Goal: Task Accomplishment & Management: Use online tool/utility

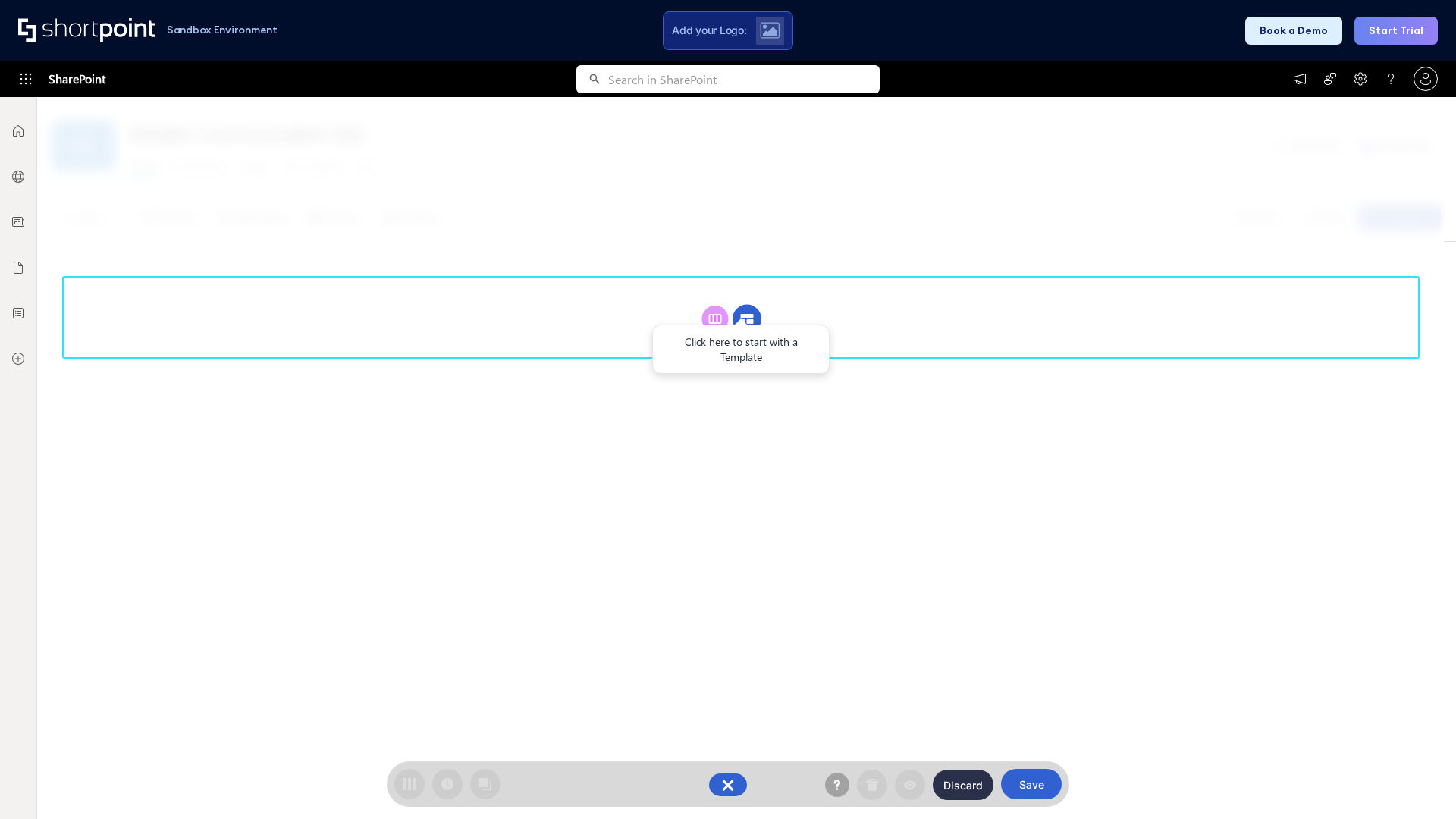
click at [747, 319] on circle at bounding box center [747, 319] width 29 height 29
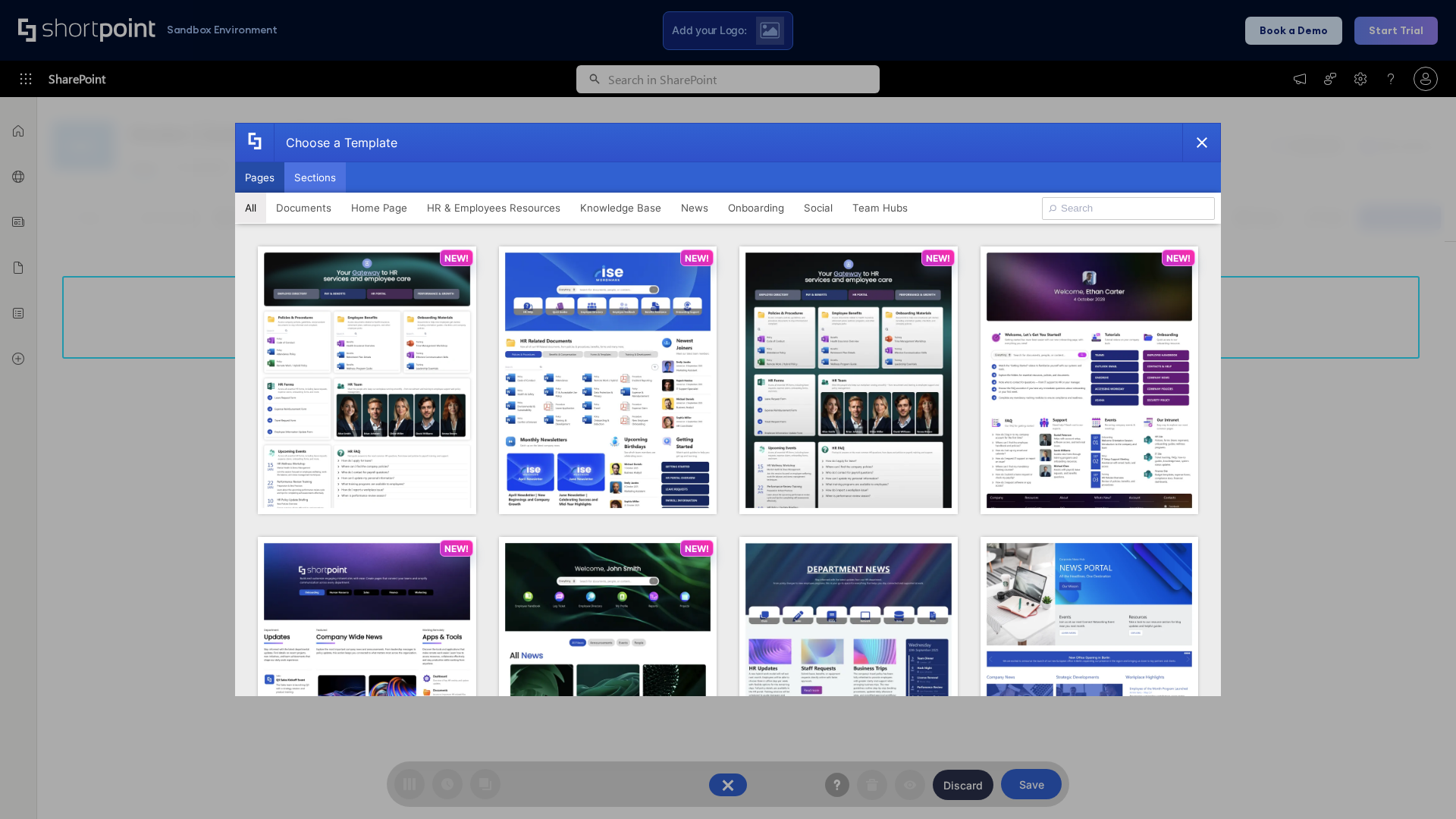
click at [315, 177] on button "Sections" at bounding box center [315, 177] width 62 height 30
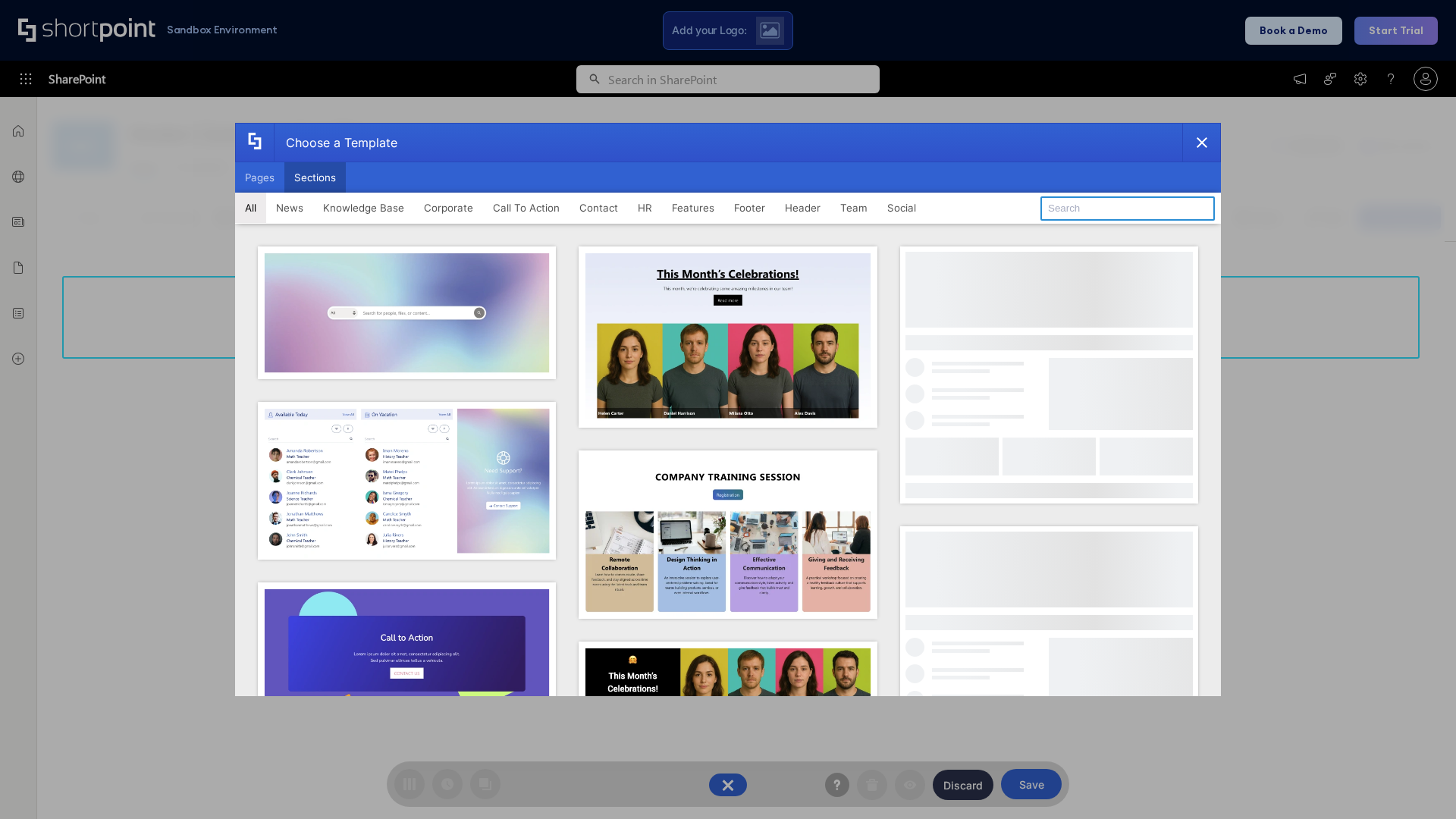
type input "CTA 2"
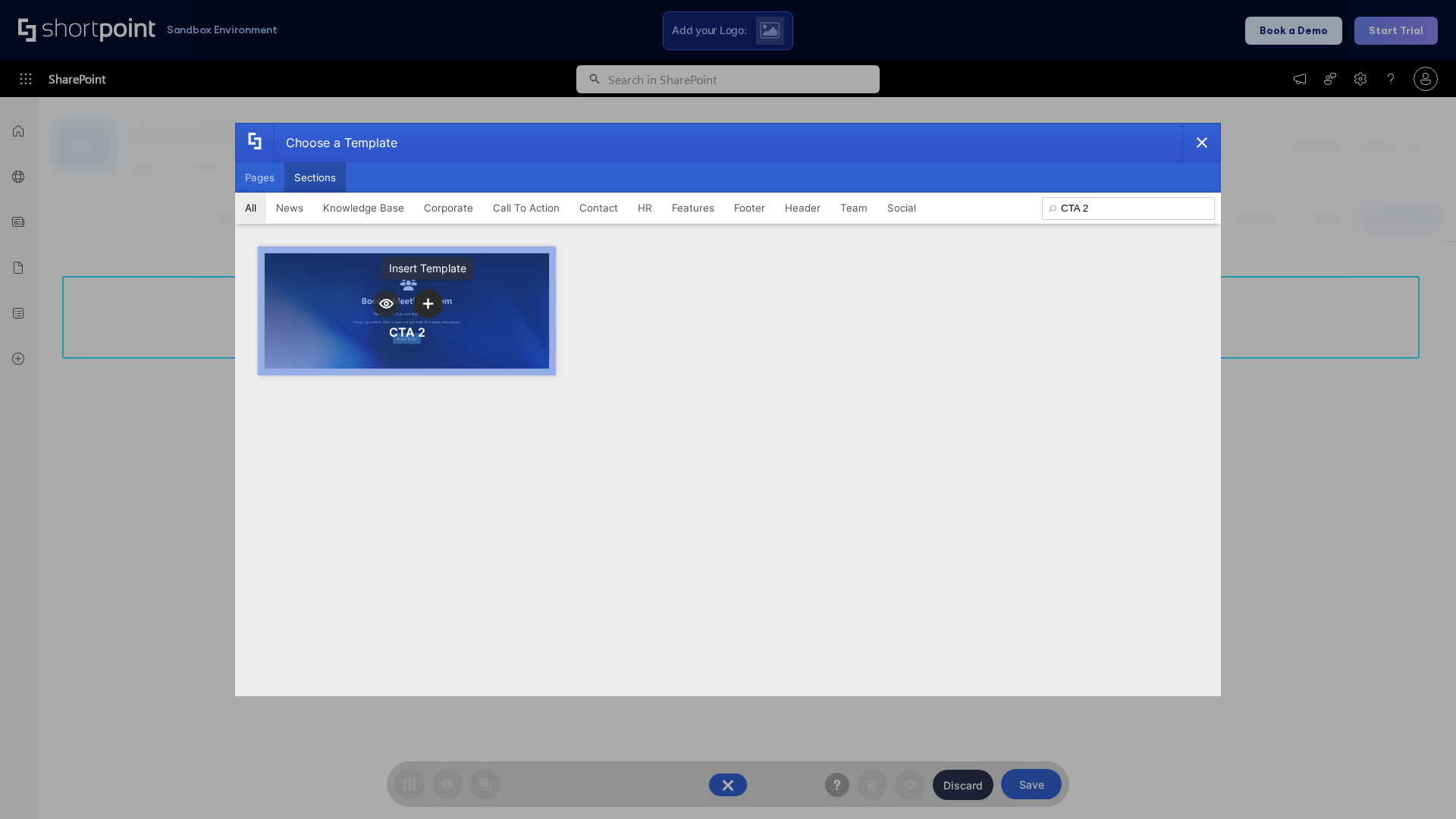
click at [427, 303] on icon "template selector" at bounding box center [427, 303] width 11 height 11
